Goal: Information Seeking & Learning: Learn about a topic

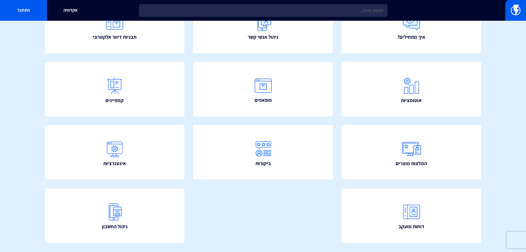
scroll to position [100, 0]
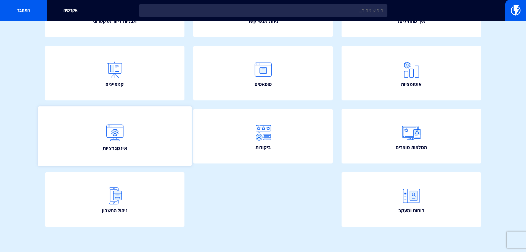
click at [135, 149] on link "אינטגרציות" at bounding box center [115, 136] width 154 height 60
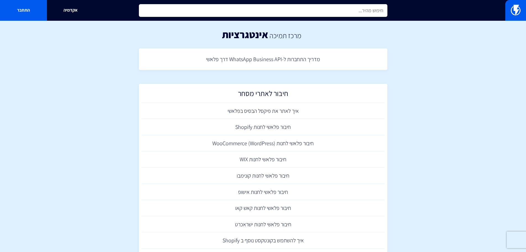
click at [324, 10] on input "text" at bounding box center [263, 10] width 249 height 13
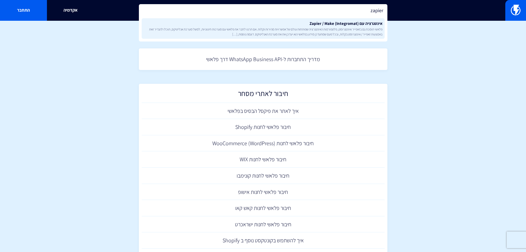
type input "zapier"
click at [329, 29] on span "פלאשי תומכת גם בזאפייר ואינטגרומט, פלטפורמות האינטגרציה שפותחות עולם של אפשרויו…" at bounding box center [263, 31] width 239 height 9
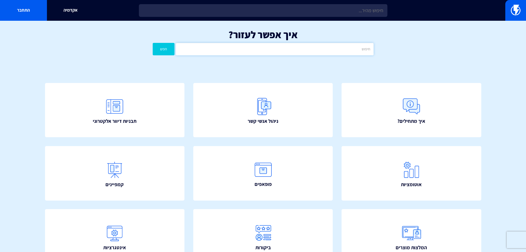
click at [309, 52] on input "text" at bounding box center [275, 49] width 198 height 12
type input "נטישת צ'קאאוט"
click at [162, 45] on button "חפש" at bounding box center [164, 49] width 22 height 12
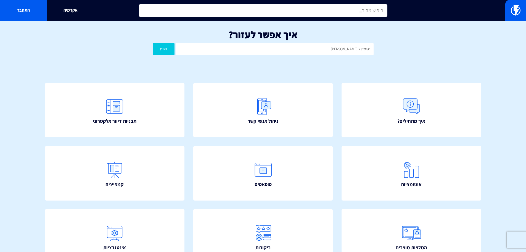
click at [323, 7] on input "text" at bounding box center [263, 10] width 249 height 13
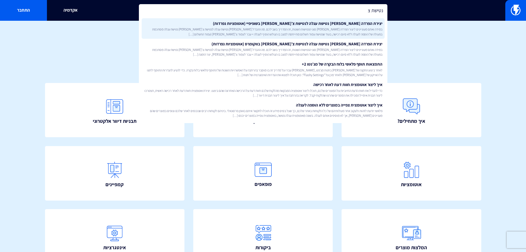
type input "נטישת צ"
click at [320, 30] on span "במידה ואתם מעוניינים ליצור הפרדה בין סוגי הנטישות השונות, זה המדריך בשבילכם. מה…" at bounding box center [263, 31] width 239 height 9
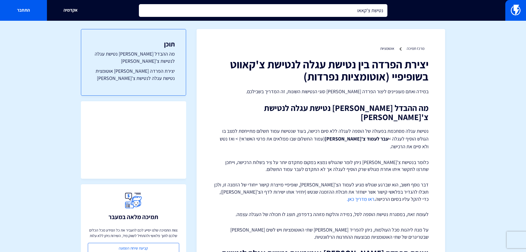
click at [373, 11] on input "נטישת צ'קאאו" at bounding box center [263, 10] width 249 height 13
click at [343, 10] on input "נטישת צ'קאאו" at bounding box center [263, 10] width 249 height 13
drag, startPoint x: 339, startPoint y: 10, endPoint x: 372, endPoint y: 11, distance: 33.4
click at [372, 11] on input "נטישת צ'קאאו" at bounding box center [263, 10] width 249 height 13
type input "נטישת"
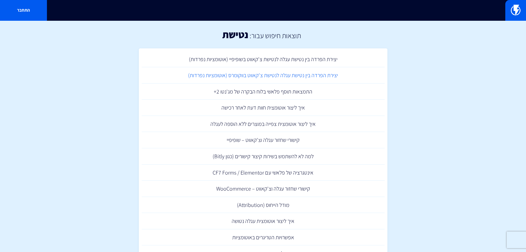
click at [254, 75] on link "יצירת הפרדה בין נטישת עגלה לנטישת צ'קאווט בווקומרס (אוטומציות נפרדות)" at bounding box center [263, 75] width 243 height 16
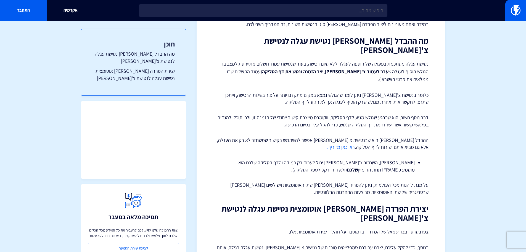
scroll to position [166, 0]
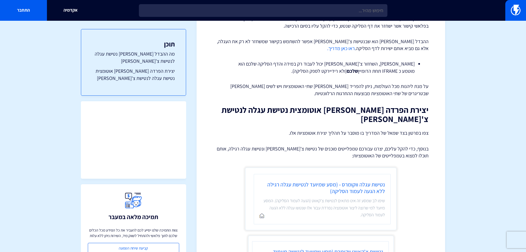
click at [355, 45] on link "ראו כאן מדריך." at bounding box center [341, 48] width 28 height 6
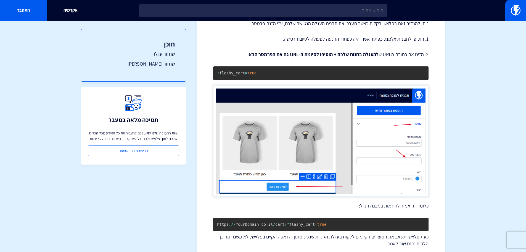
scroll to position [39, 0]
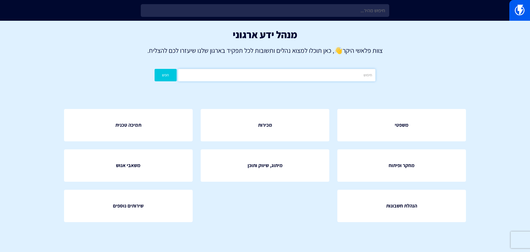
click at [270, 73] on input "text" at bounding box center [277, 75] width 198 height 12
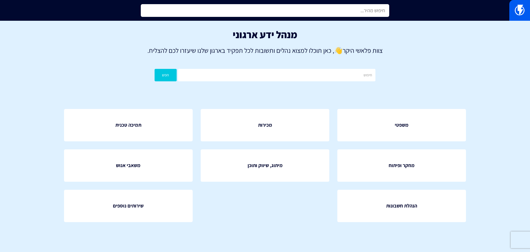
click at [298, 12] on input "text" at bounding box center [265, 10] width 249 height 13
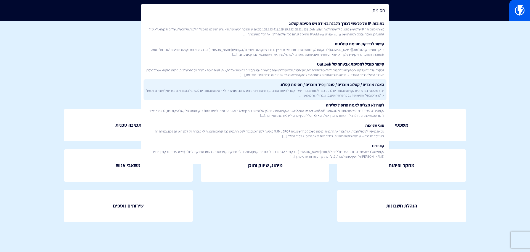
type input "חסימת"
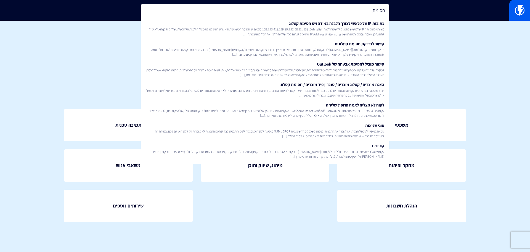
click at [302, 82] on link "הצגת מוצרים / קטלוג מוצרים / סנכרון פיד מוצרים / חסימת קטלוג אני רואה שאין בכרט…" at bounding box center [265, 89] width 243 height 20
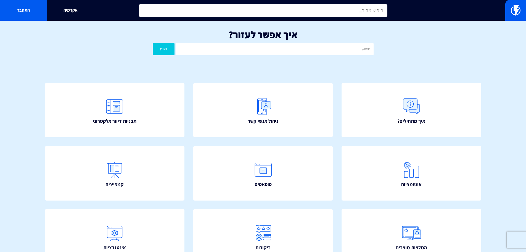
click at [294, 11] on input "text" at bounding box center [263, 10] width 249 height 13
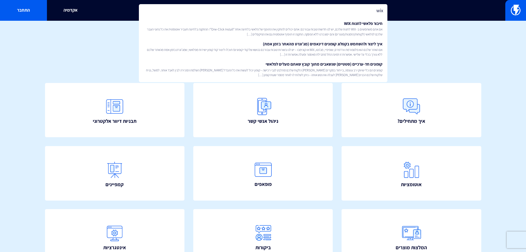
drag, startPoint x: 372, startPoint y: 10, endPoint x: 425, endPoint y: 11, distance: 53.1
click at [425, 11] on div "wix חיבור פלאשי לחנות WIX אם אתם משתמשים ב- WIX לחנות שלכם, יש לנו חדשות טובות …" at bounding box center [263, 10] width 526 height 21
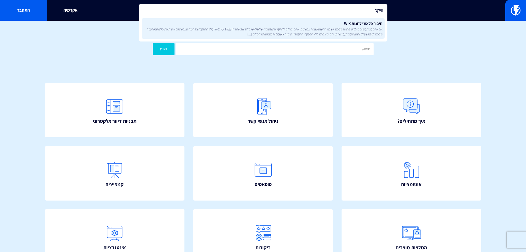
type input "וויקס"
click at [369, 38] on link "חיבור פלאשי לחנות WIX אם אתם משתמשים ב- WIX לחנות שלכם, יש לנו חדשות טובות עבור…" at bounding box center [263, 28] width 243 height 20
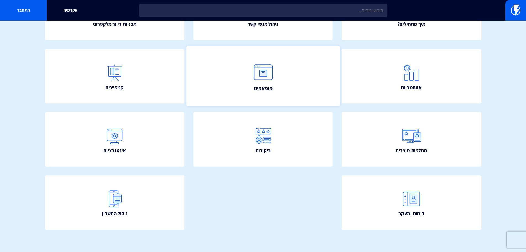
scroll to position [100, 0]
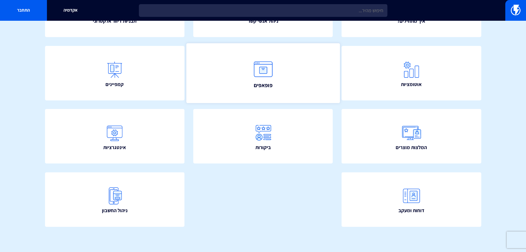
click at [272, 91] on link "פופאפים" at bounding box center [263, 73] width 154 height 60
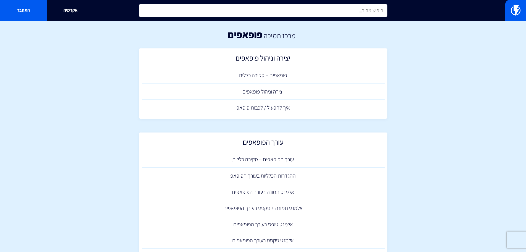
click at [361, 15] on input "text" at bounding box center [263, 10] width 249 height 13
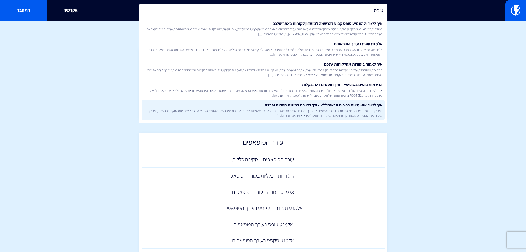
type input "טופס"
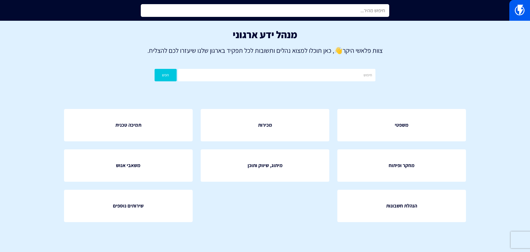
click at [333, 13] on input "text" at bounding box center [265, 10] width 249 height 13
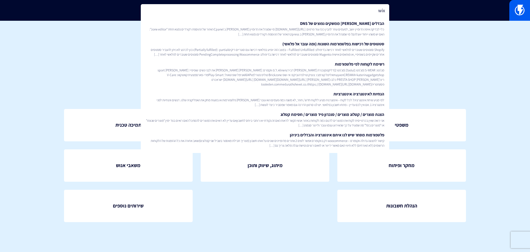
drag, startPoint x: 353, startPoint y: 11, endPoint x: 435, endPoint y: 15, distance: 83.0
click at [435, 15] on div "wix הבדלים בין ממשקים נפוצים של DNS כלי לבדיקה איפה הדומיין יושב, לפעמים עוזר ל…" at bounding box center [265, 10] width 530 height 21
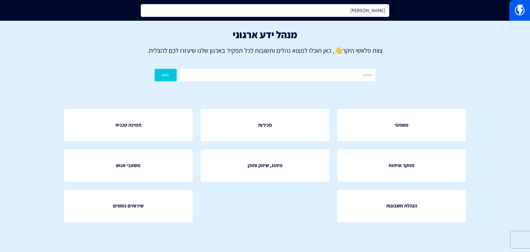
type input "טוםס"
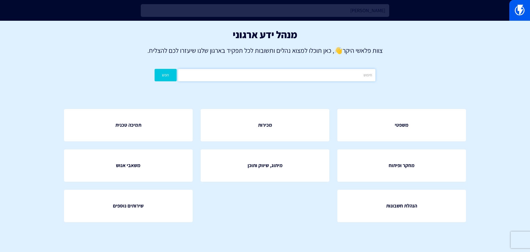
drag, startPoint x: 334, startPoint y: 74, endPoint x: 337, endPoint y: 72, distance: 3.1
click at [334, 74] on input "text" at bounding box center [277, 75] width 198 height 12
type input "'"
click at [155, 69] on button "חפש" at bounding box center [166, 75] width 22 height 12
drag, startPoint x: 357, startPoint y: 74, endPoint x: 459, endPoint y: 82, distance: 101.9
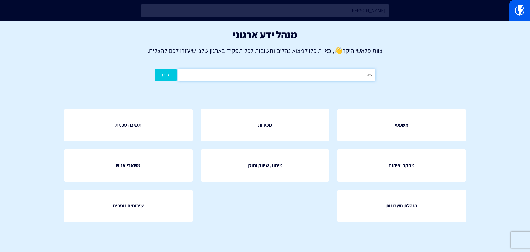
click at [459, 82] on div "מנהל ידע ארגוני צוות פלאשי היקר 👋 , כאן תוכלו למצוא נהלים ותשובות לכל תפקיד באר…" at bounding box center [265, 57] width 530 height 72
type input "וויקס"
click at [155, 69] on button "חפש" at bounding box center [166, 75] width 22 height 12
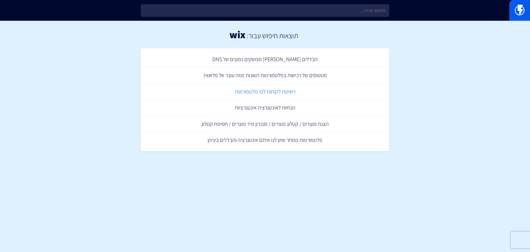
click at [278, 88] on link "רשימת לקוחות לפי פלטפורמות" at bounding box center [265, 91] width 243 height 16
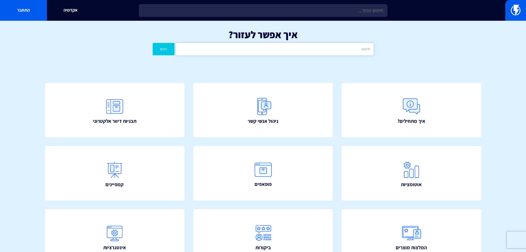
click at [342, 50] on input "text" at bounding box center [275, 49] width 198 height 12
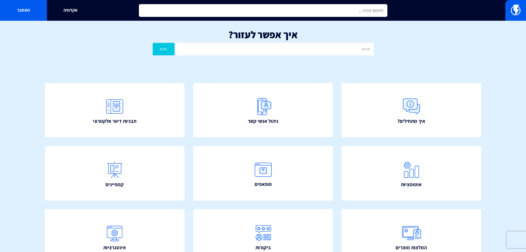
click at [354, 13] on input "text" at bounding box center [263, 10] width 249 height 13
paste input "שלום, לאחר בדיקה נראה כי איש הקשר: a0548569400@gmail.com אישר דיוור בהרשמה בפופ…"
type input "שלום, לאחר בדיקה נראה כי איש הקשר: a0548569400@gmail.com אישר דיוור בהרשמה בפופ…"
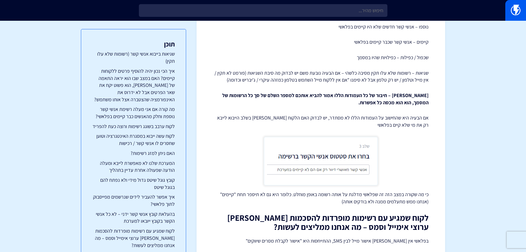
scroll to position [1410, 0]
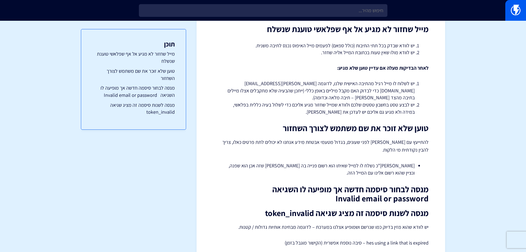
scroll to position [103, 0]
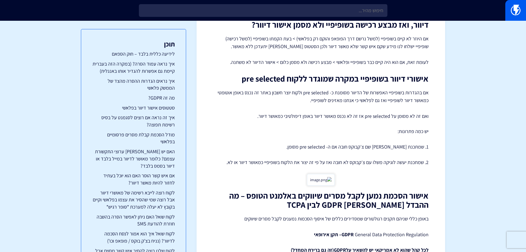
scroll to position [2948, 0]
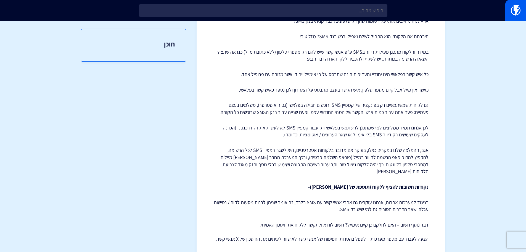
scroll to position [117, 0]
